Goal: Check status: Check status

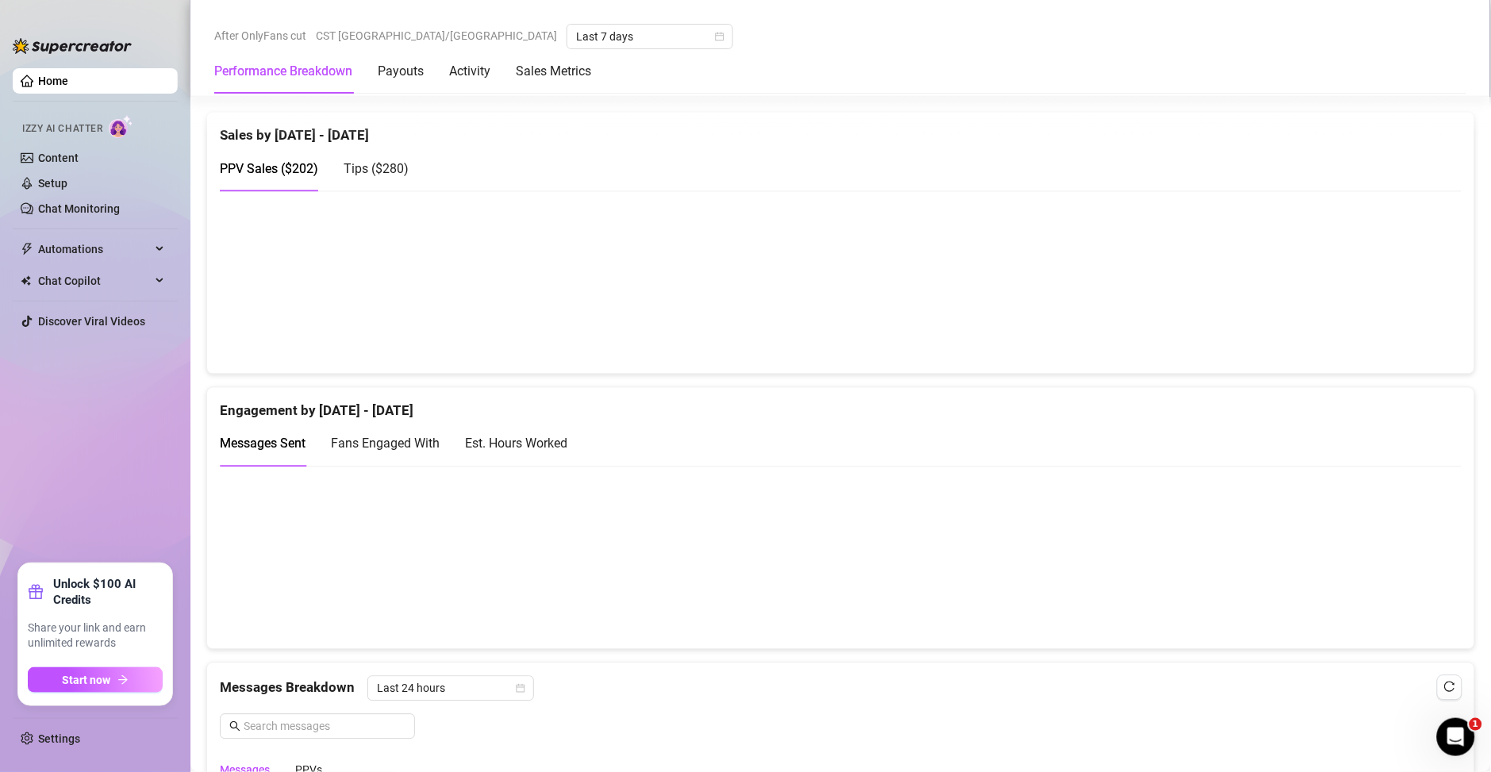
scroll to position [807, 0]
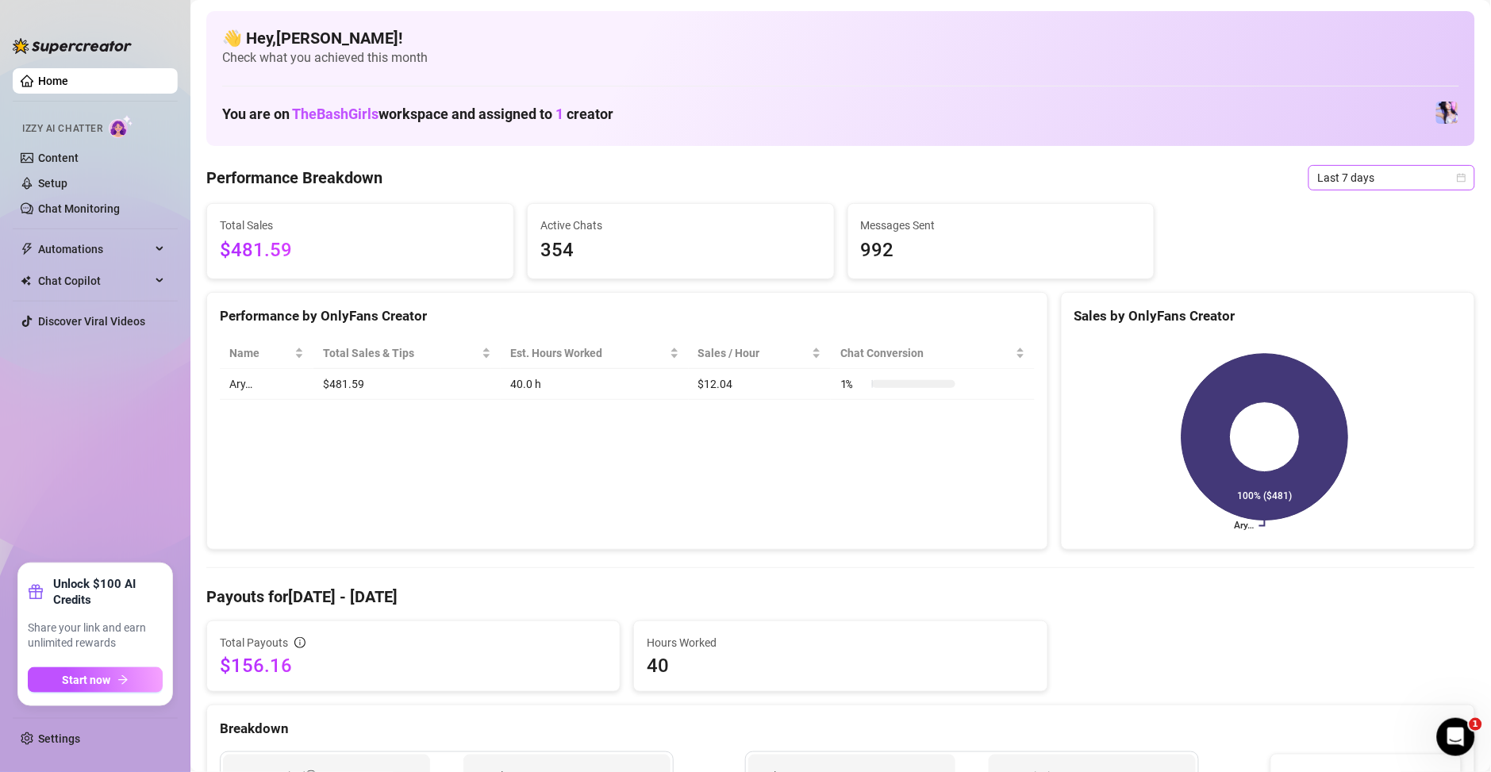
click at [1377, 183] on span "Last 7 days" at bounding box center [1392, 178] width 148 height 24
click at [1341, 306] on div "Custom date" at bounding box center [1373, 310] width 141 height 17
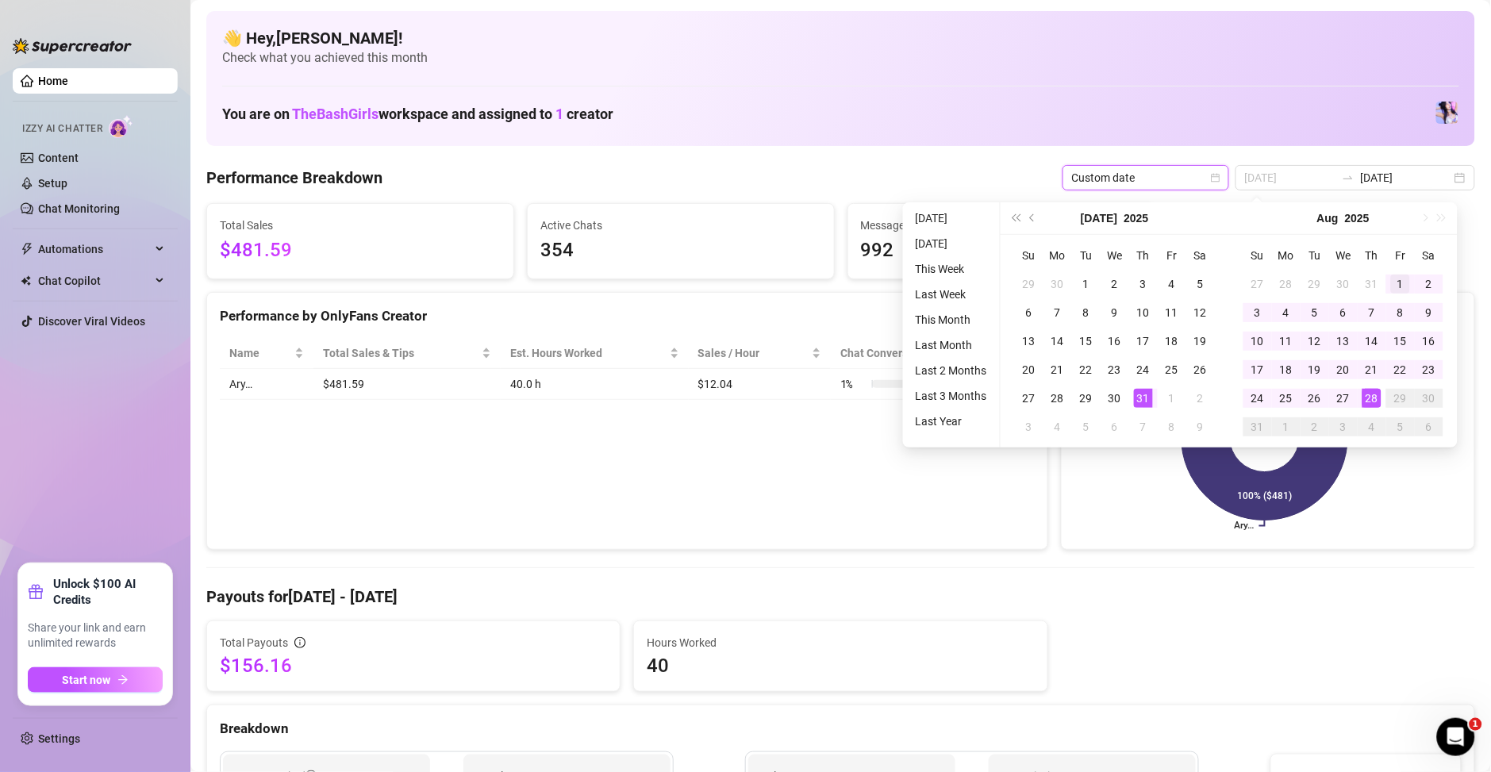
type input "[DATE]"
click at [1391, 287] on div "1" at bounding box center [1400, 284] width 19 height 19
type input "[DATE]"
click at [1372, 399] on div "28" at bounding box center [1372, 398] width 19 height 19
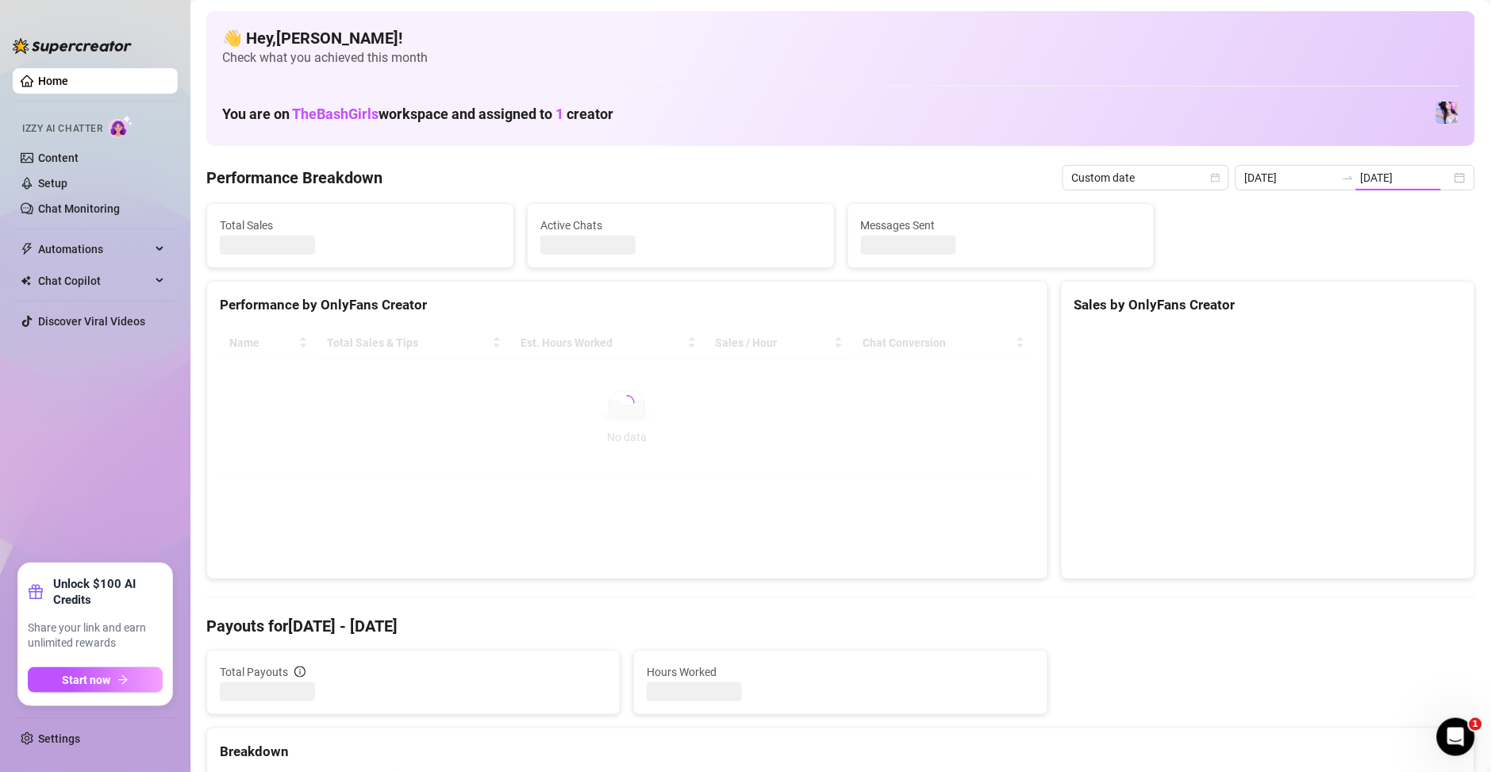
type input "[DATE]"
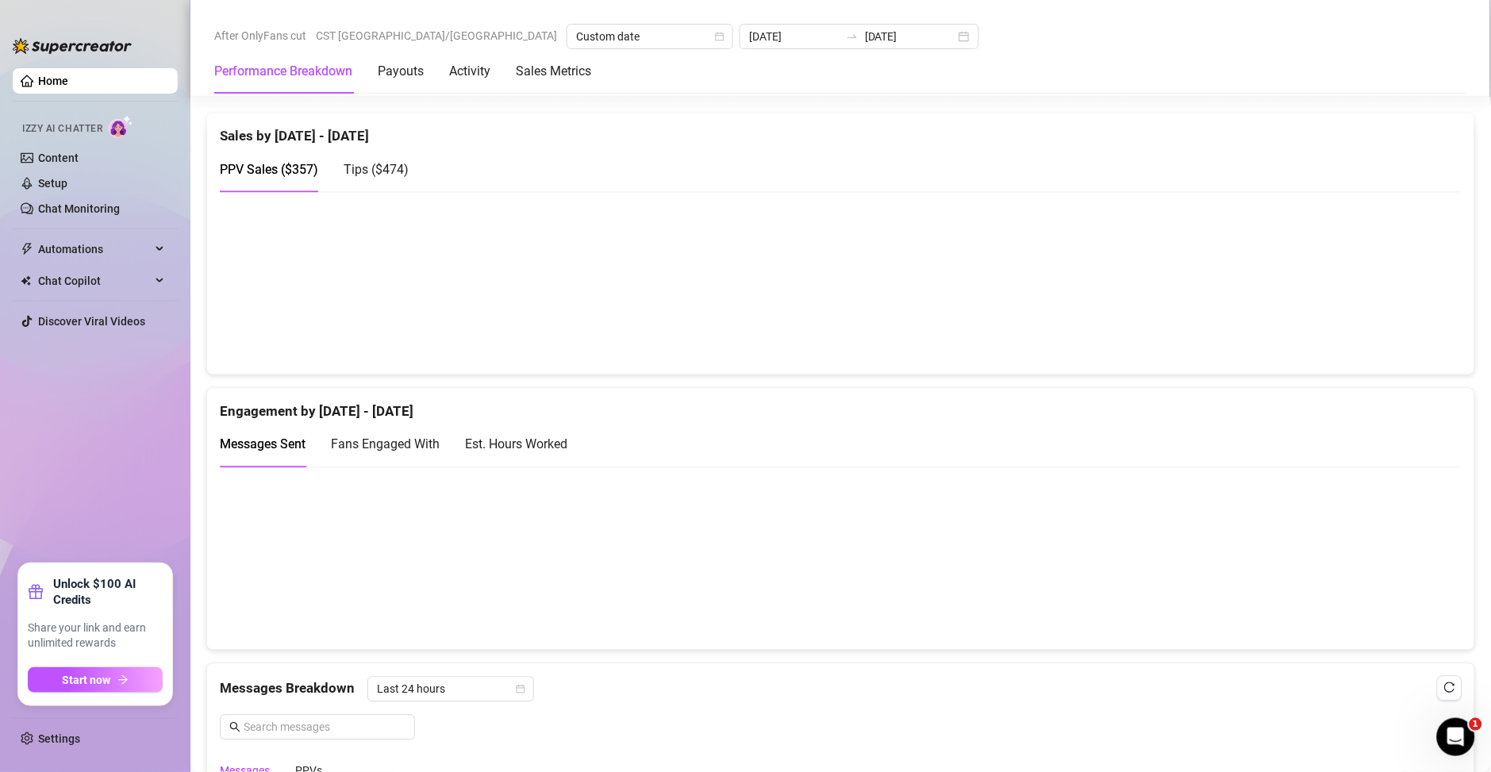
scroll to position [800, 0]
click at [546, 437] on div "Est. Hours Worked" at bounding box center [516, 444] width 102 height 20
